Goal: Task Accomplishment & Management: Use online tool/utility

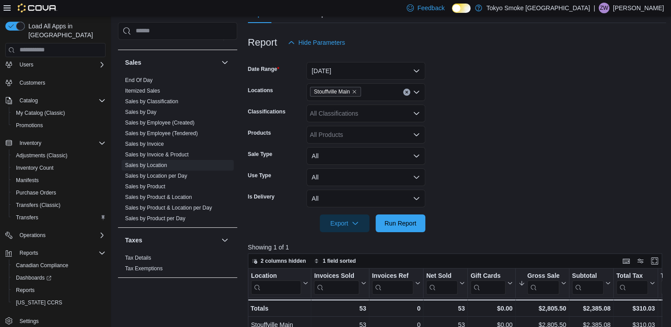
scroll to position [131, 0]
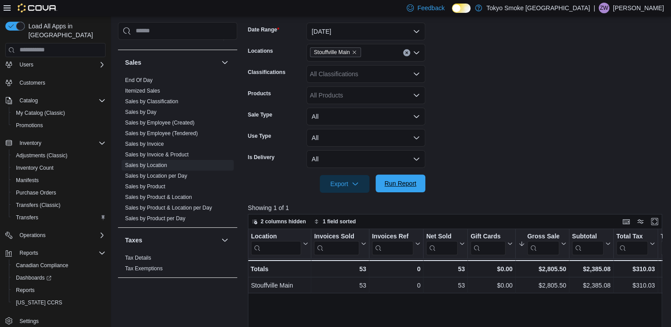
click at [413, 178] on span "Run Report" at bounding box center [400, 184] width 39 height 18
click at [397, 179] on span "Run Report" at bounding box center [400, 184] width 39 height 18
click at [404, 187] on span "Run Report" at bounding box center [400, 183] width 32 height 9
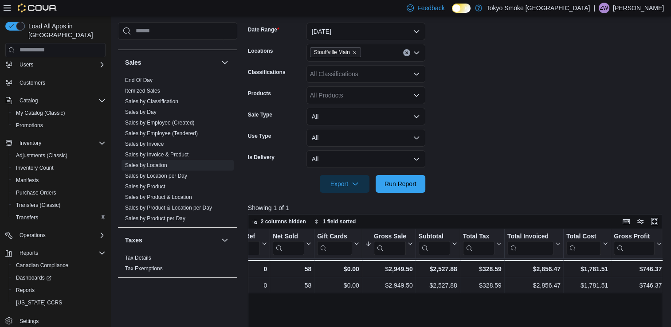
scroll to position [0, 150]
click at [398, 185] on span "Run Report" at bounding box center [400, 183] width 32 height 9
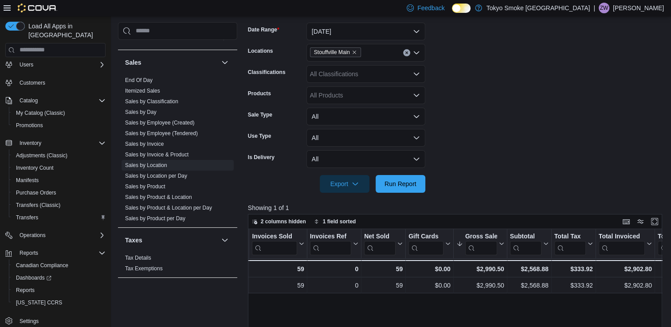
scroll to position [0, 59]
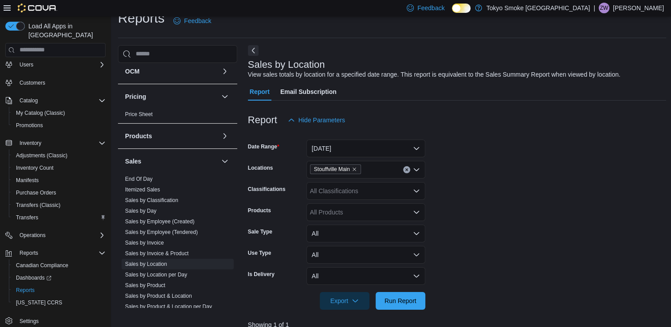
scroll to position [451, 0]
click at [174, 196] on link "Sales by Classification" at bounding box center [151, 199] width 53 height 6
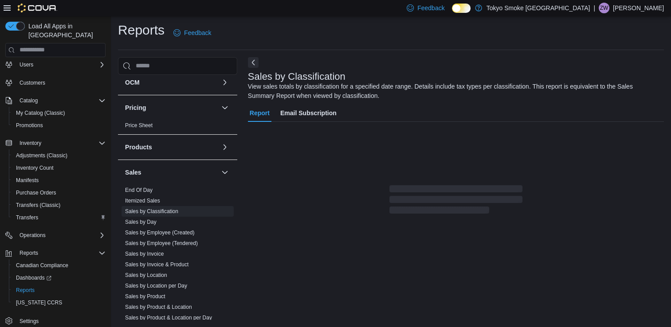
scroll to position [24, 0]
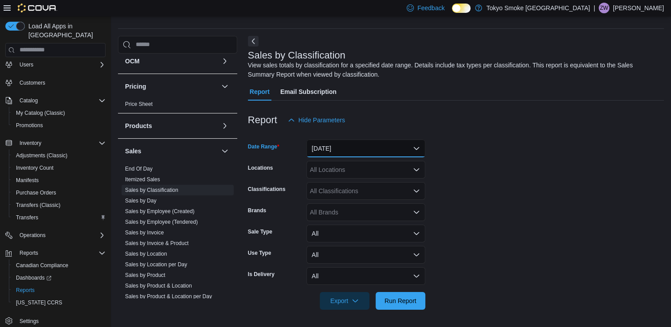
click at [332, 148] on button "[DATE]" at bounding box center [365, 149] width 119 height 18
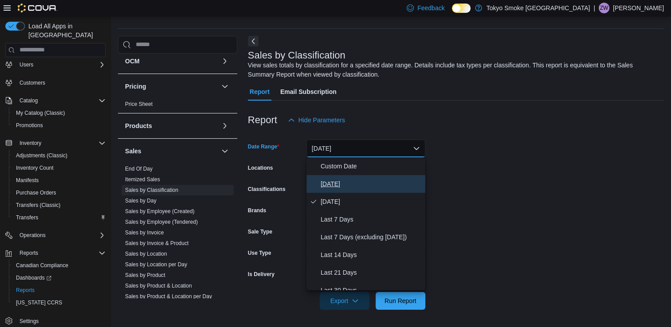
click at [343, 186] on span "[DATE]" at bounding box center [371, 184] width 101 height 11
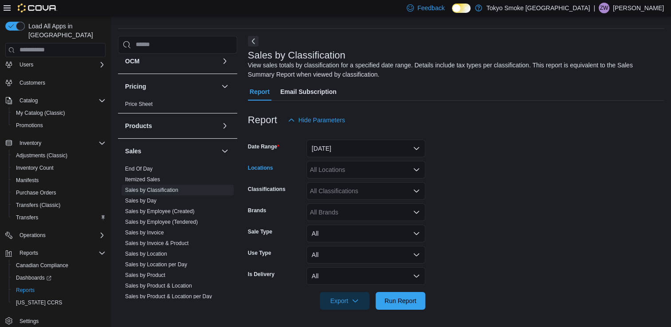
click at [368, 172] on div "All Locations" at bounding box center [365, 170] width 119 height 18
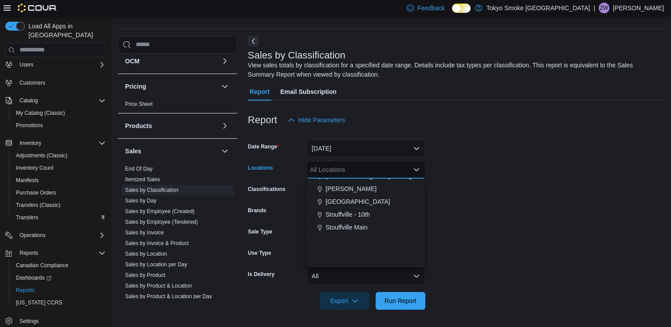
scroll to position [188, 0]
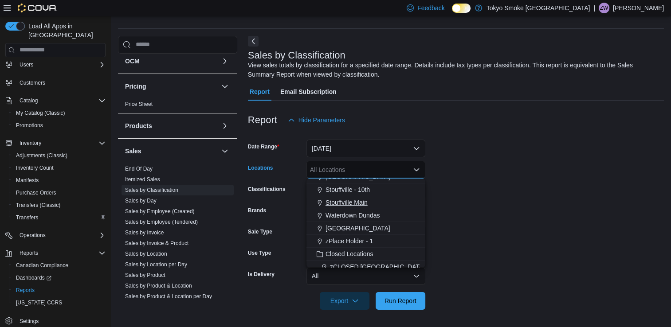
click at [356, 201] on span "Stouffville Main" at bounding box center [346, 202] width 42 height 9
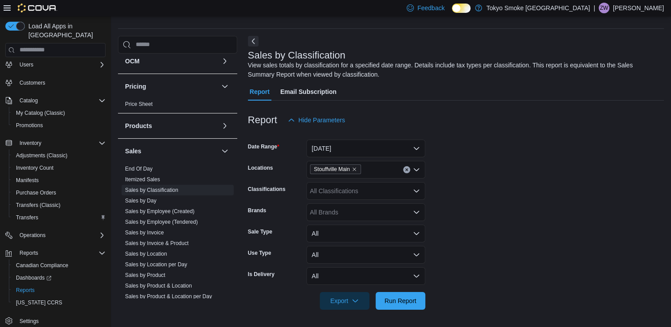
click at [443, 184] on form "Date Range [DATE] Locations [GEOGRAPHIC_DATA] Main Classifications All Classifi…" at bounding box center [456, 219] width 416 height 181
click at [394, 300] on span "Run Report" at bounding box center [400, 300] width 32 height 9
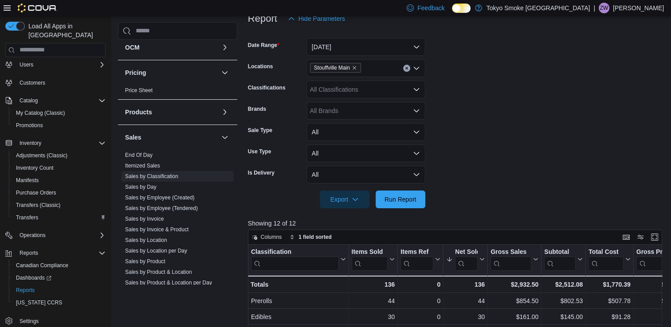
scroll to position [213, 0]
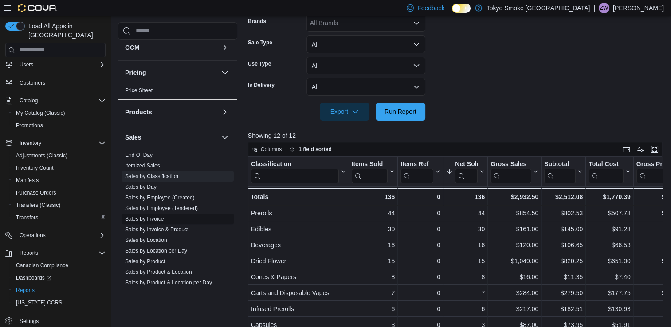
click at [161, 222] on span "Sales by Invoice" at bounding box center [178, 219] width 112 height 11
click at [154, 219] on link "Sales by Invoice" at bounding box center [144, 219] width 39 height 6
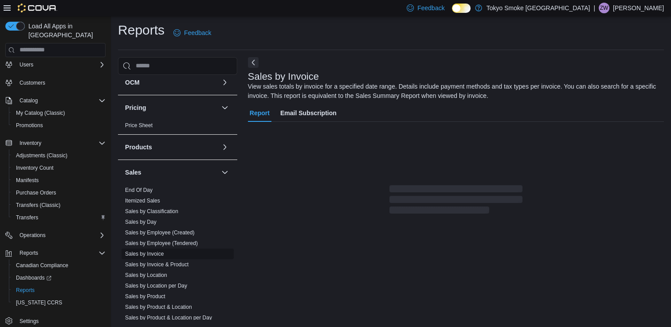
scroll to position [24, 0]
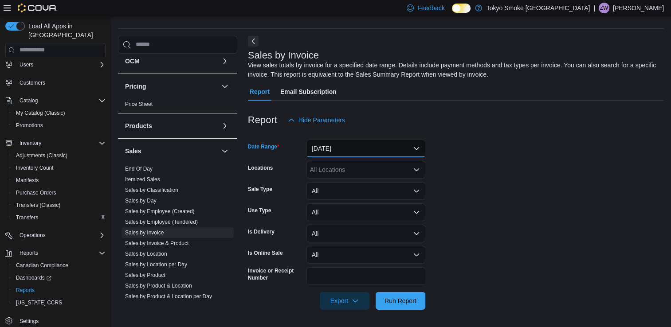
click at [374, 155] on button "[DATE]" at bounding box center [365, 149] width 119 height 18
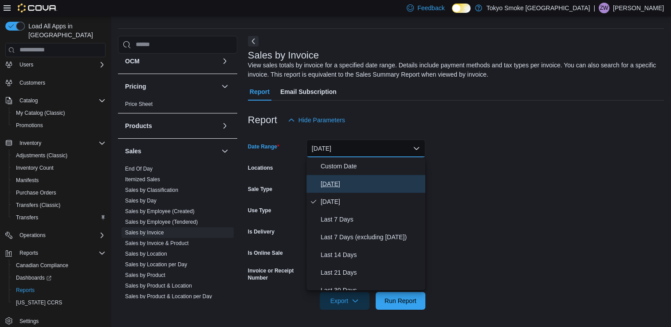
click at [371, 180] on span "[DATE]" at bounding box center [371, 184] width 101 height 11
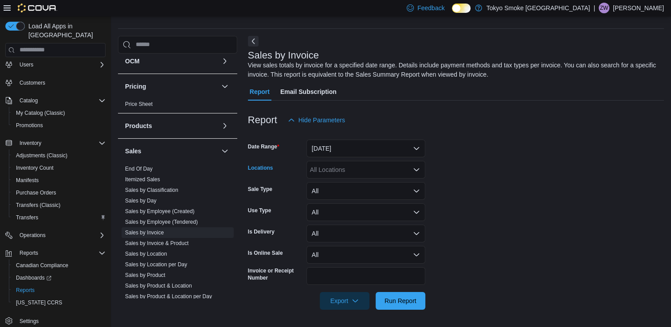
click at [389, 169] on div "All Locations" at bounding box center [365, 170] width 119 height 18
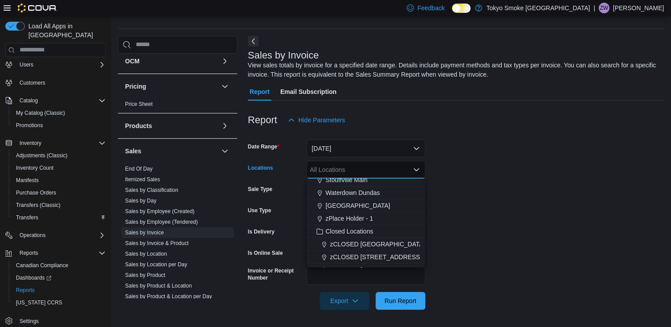
scroll to position [170, 0]
click at [375, 216] on div "Stouffville Main" at bounding box center [366, 220] width 108 height 9
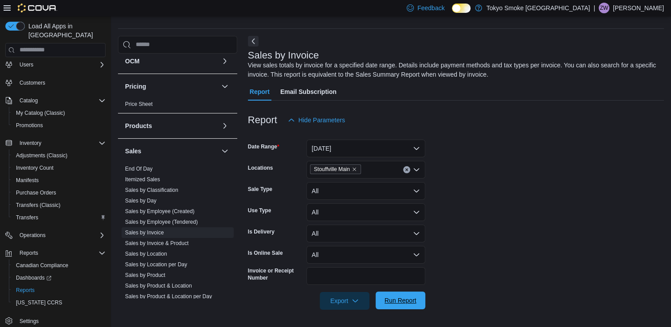
click at [417, 300] on span "Run Report" at bounding box center [400, 301] width 39 height 18
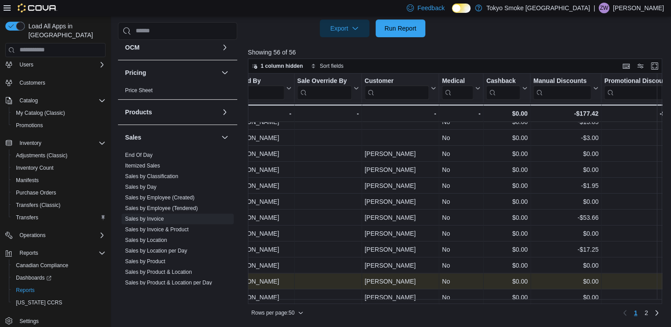
scroll to position [620, 1300]
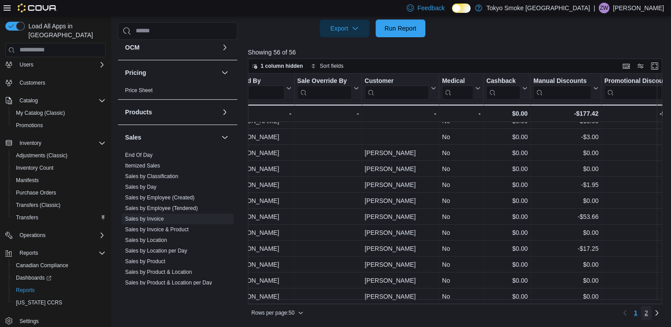
click at [648, 309] on span "2" at bounding box center [646, 313] width 4 height 9
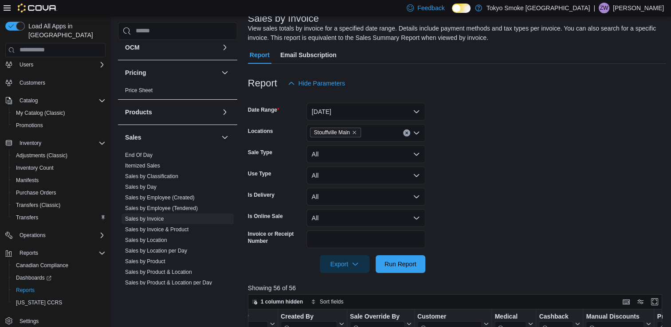
scroll to position [61, 0]
click at [420, 263] on button "Run Report" at bounding box center [401, 263] width 50 height 18
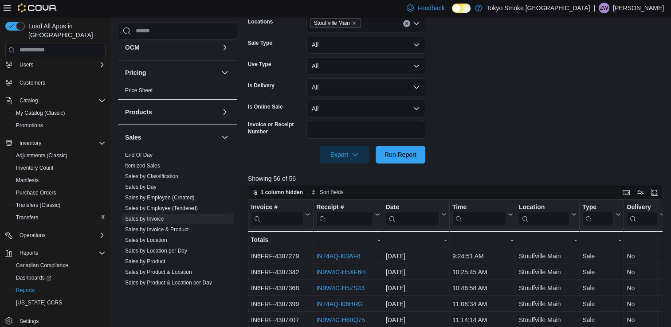
scroll to position [170, 0]
click at [400, 154] on span "Run Report" at bounding box center [400, 153] width 32 height 9
click at [339, 161] on span "Export" at bounding box center [344, 154] width 39 height 18
click at [345, 173] on span "Export to Excel" at bounding box center [346, 172] width 40 height 7
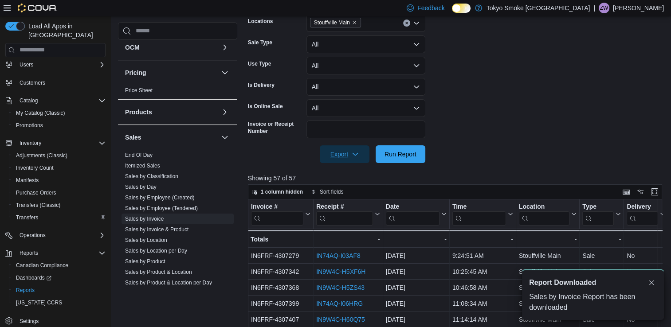
scroll to position [0, 0]
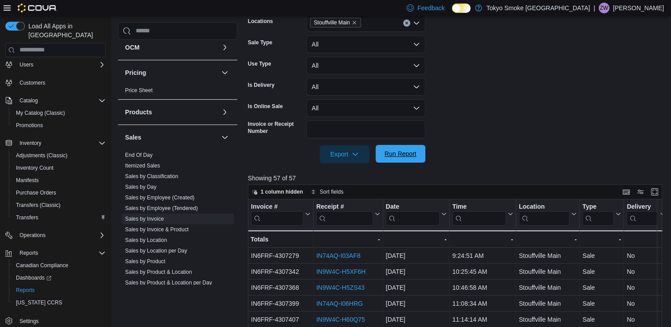
click at [400, 152] on span "Run Report" at bounding box center [400, 153] width 32 height 9
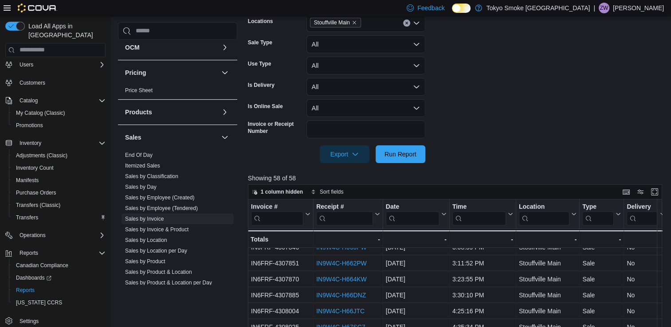
scroll to position [296, 0]
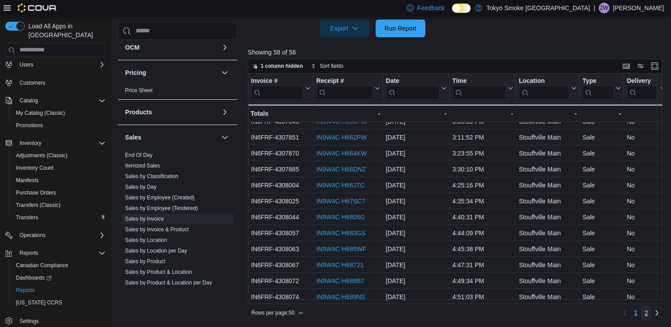
click at [648, 315] on span "2" at bounding box center [646, 313] width 4 height 9
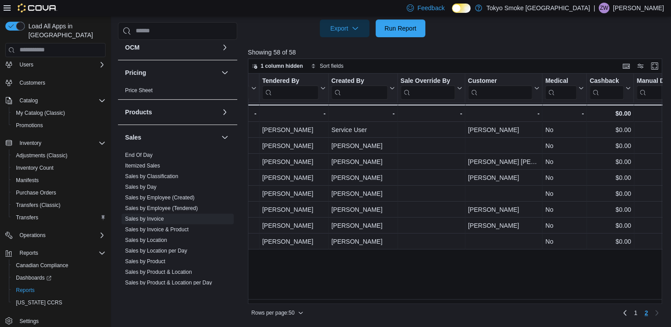
scroll to position [0, 1197]
